Goal: Task Accomplishment & Management: Complete application form

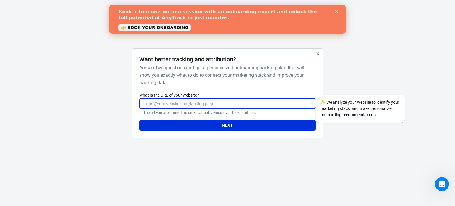
click at [192, 106] on input "What is the URL of your website?" at bounding box center [227, 103] width 176 height 11
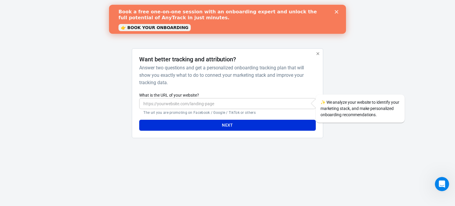
click at [337, 13] on icon "Close" at bounding box center [337, 12] width 4 height 4
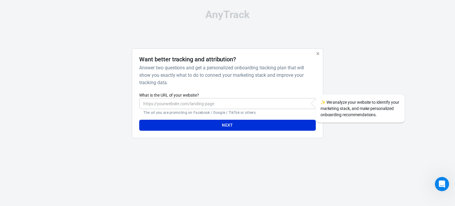
click at [215, 104] on input "What is the URL of your website?" at bounding box center [227, 103] width 176 height 11
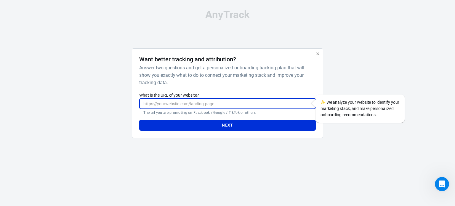
type input "[URL][DOMAIN_NAME]"
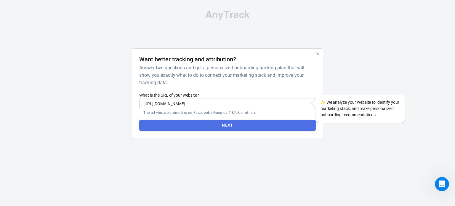
click at [217, 126] on button "Next" at bounding box center [227, 125] width 176 height 11
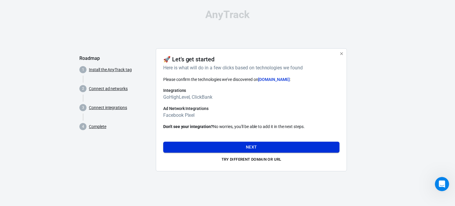
click at [258, 147] on button "Next" at bounding box center [251, 147] width 176 height 11
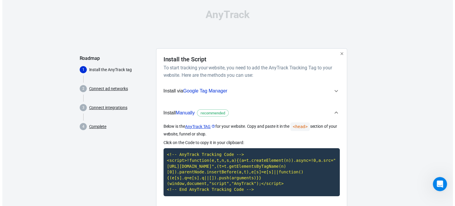
scroll to position [30, 0]
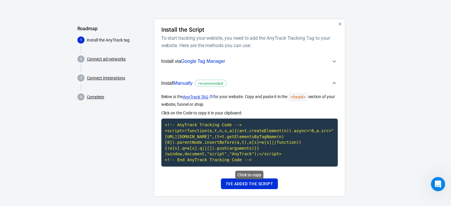
click at [244, 154] on code "<!-- AnyTrack Tracking Code --> <script>!function(e,t,n,s,a){(a=t.createElement…" at bounding box center [249, 143] width 176 height 48
click at [238, 185] on button "I've added the script" at bounding box center [249, 183] width 57 height 11
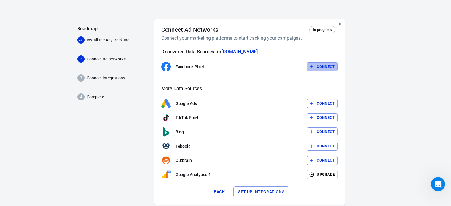
click at [320, 64] on button "Connect" at bounding box center [322, 66] width 31 height 9
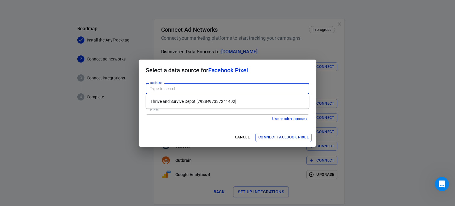
click at [189, 89] on input "Business" at bounding box center [227, 88] width 159 height 7
click at [185, 101] on li "Thrive and Survive Depot [7928497337241492]" at bounding box center [228, 102] width 164 height 10
type input "Thrive and Survive Depot [7928497337241492]"
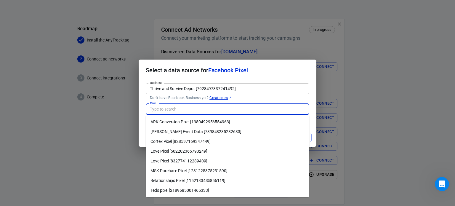
click at [188, 111] on input "Pixel" at bounding box center [227, 109] width 159 height 7
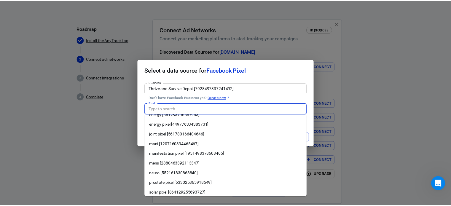
scroll to position [148, 0]
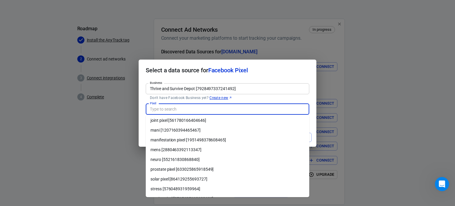
click at [191, 139] on li "manifestation pixel [1951498378608465]" at bounding box center [228, 140] width 164 height 10
type input "manifestation pixel [1951498378608465]"
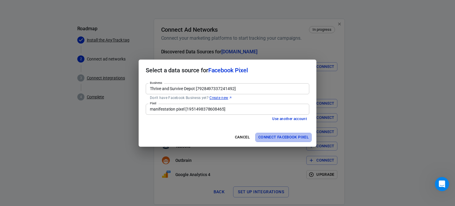
click at [277, 135] on button "Connect Facebook Pixel" at bounding box center [284, 137] width 56 height 9
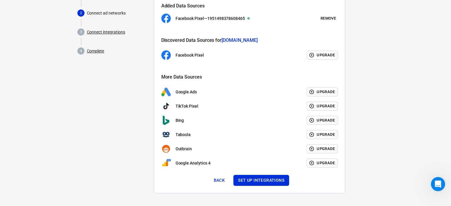
scroll to position [77, 0]
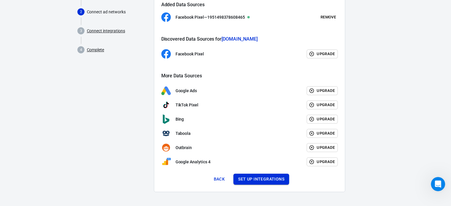
click at [256, 176] on button "Set up integrations" at bounding box center [261, 179] width 56 height 11
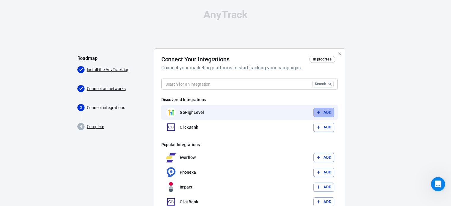
click at [325, 112] on button "Add" at bounding box center [323, 112] width 21 height 9
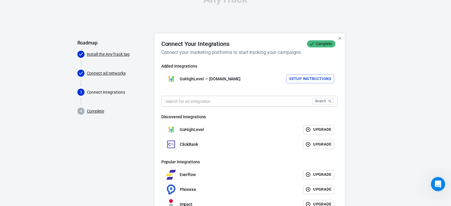
scroll to position [30, 0]
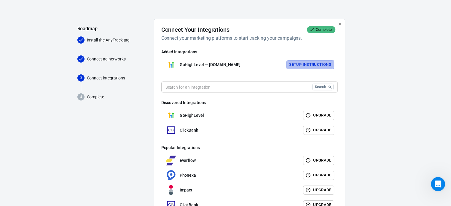
click at [305, 63] on button "Setup Instructions" at bounding box center [310, 64] width 48 height 9
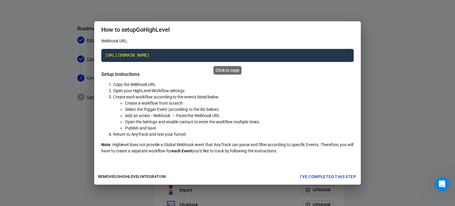
click at [245, 54] on code "[URL][DOMAIN_NAME]" at bounding box center [227, 55] width 253 height 13
click at [121, 173] on button "Remove GoHighLevel integration" at bounding box center [132, 176] width 71 height 9
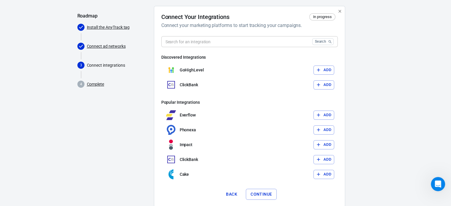
scroll to position [28, 0]
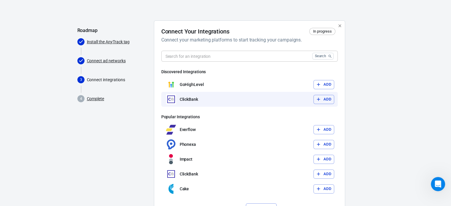
click at [228, 98] on div "ClickBank Add" at bounding box center [249, 99] width 176 height 15
click at [322, 100] on button "Add" at bounding box center [323, 99] width 21 height 9
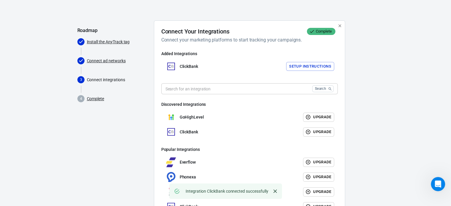
click at [306, 66] on button "Setup Instructions" at bounding box center [310, 66] width 48 height 9
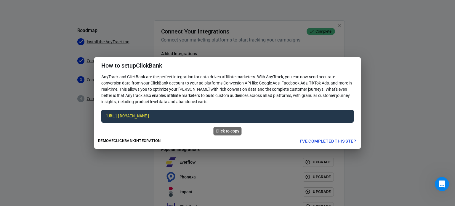
click at [243, 117] on code "[URL][DOMAIN_NAME]" at bounding box center [227, 116] width 253 height 13
click at [408, 93] on div "How to setup ClickBank AnyTrack and ClickBank are the perfect integration for d…" at bounding box center [227, 103] width 455 height 206
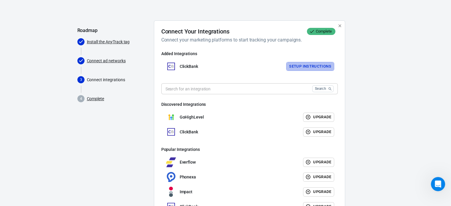
click at [305, 67] on button "Setup Instructions" at bounding box center [310, 66] width 48 height 9
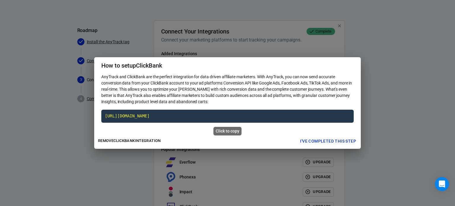
click at [208, 118] on code "[URL][DOMAIN_NAME]" at bounding box center [227, 116] width 253 height 13
click at [229, 117] on code "[URL][DOMAIN_NAME]" at bounding box center [227, 116] width 253 height 13
click at [415, 121] on div "How to setup ClickBank AnyTrack and ClickBank are the perfect integration for d…" at bounding box center [227, 103] width 455 height 206
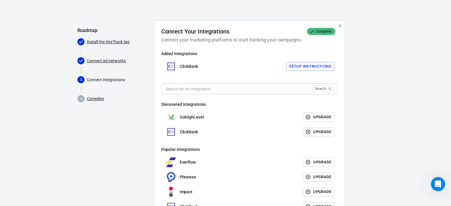
click at [296, 68] on button "Setup Instructions" at bounding box center [310, 66] width 48 height 9
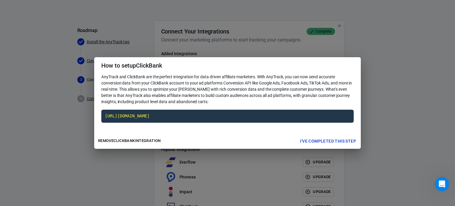
click at [259, 54] on div "How to setup ClickBank AnyTrack and ClickBank are the perfect integration for d…" at bounding box center [227, 103] width 455 height 206
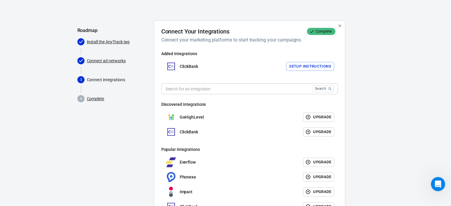
click at [103, 61] on link "Connect ad networks" at bounding box center [106, 61] width 39 height 6
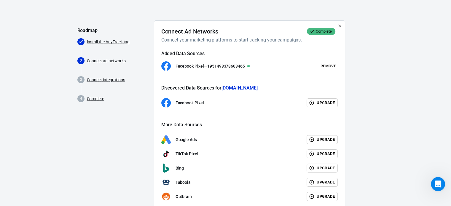
click at [100, 41] on link "Install the AnyTrack tag" at bounding box center [108, 42] width 43 height 6
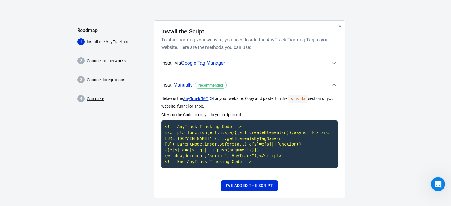
click at [101, 59] on link "Connect ad networks" at bounding box center [106, 61] width 39 height 6
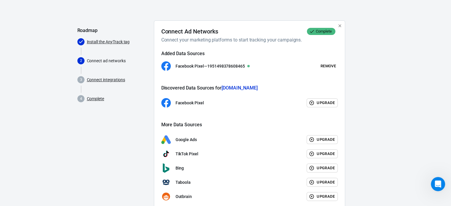
click at [115, 78] on link "Connect integrations" at bounding box center [106, 80] width 38 height 6
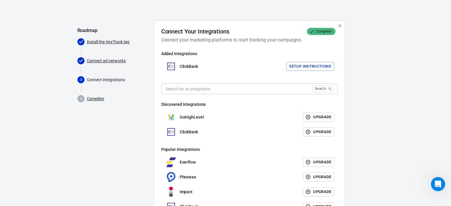
click at [168, 67] on img at bounding box center [171, 66] width 10 height 10
click at [301, 65] on button "Setup Instructions" at bounding box center [310, 66] width 48 height 9
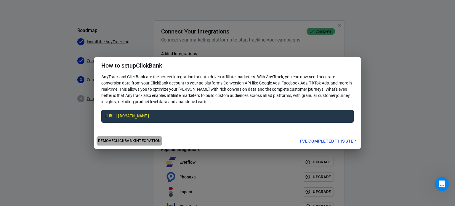
click at [127, 137] on button "Remove ClickBank integration" at bounding box center [130, 140] width 66 height 9
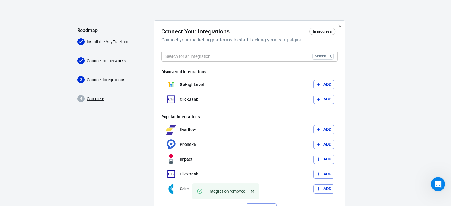
click at [373, 40] on div at bounding box center [362, 123] width 24 height 206
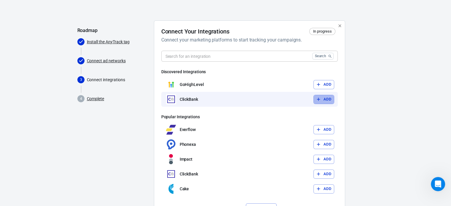
click at [328, 99] on button "Add" at bounding box center [323, 99] width 21 height 9
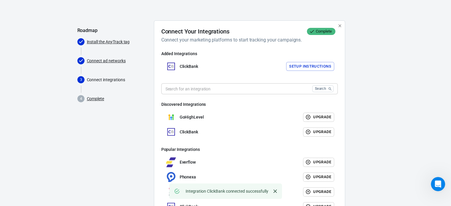
click at [301, 66] on button "Setup Instructions" at bounding box center [310, 66] width 48 height 9
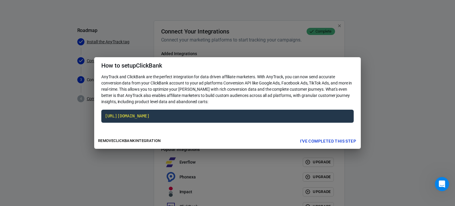
click at [385, 96] on div "How to setup ClickBank AnyTrack and ClickBank are the perfect integration for d…" at bounding box center [227, 103] width 455 height 206
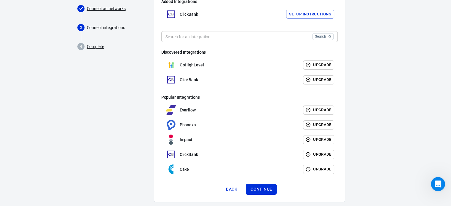
scroll to position [87, 0]
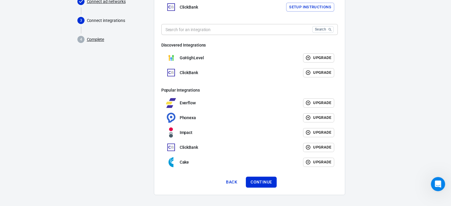
click at [315, 4] on button "Setup Instructions" at bounding box center [310, 7] width 48 height 9
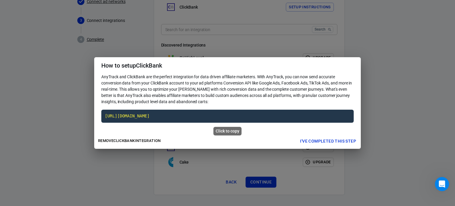
click at [258, 117] on code "[URL][DOMAIN_NAME]" at bounding box center [227, 116] width 253 height 13
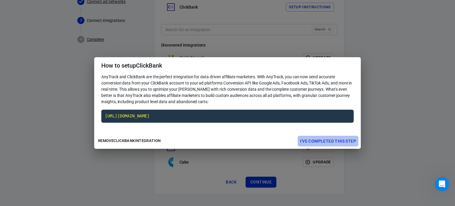
click at [315, 141] on button "I've completed this step" at bounding box center [328, 141] width 61 height 11
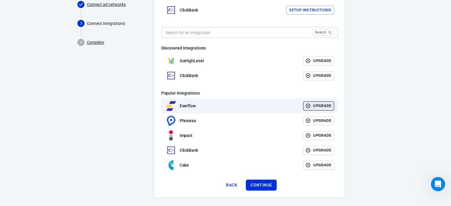
scroll to position [90, 0]
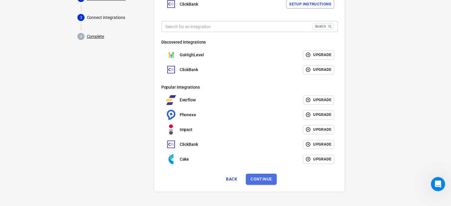
click at [258, 181] on button "Continue" at bounding box center [261, 179] width 31 height 11
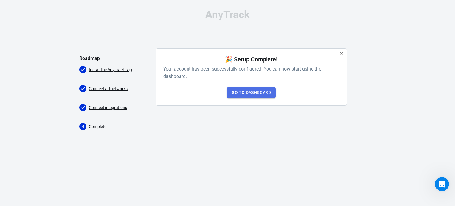
click at [244, 93] on link "Go to Dashboard" at bounding box center [251, 92] width 49 height 11
